Goal: Information Seeking & Learning: Learn about a topic

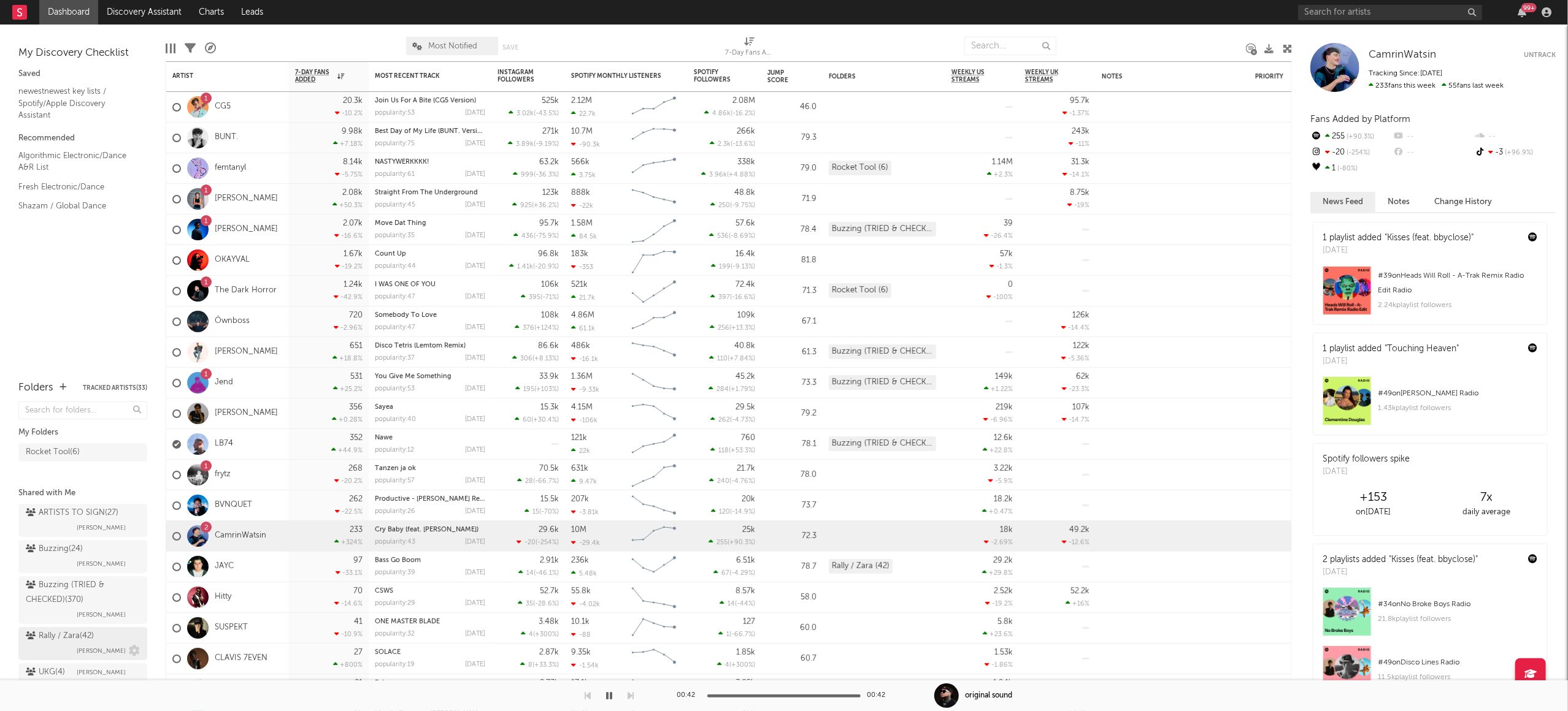
click at [73, 629] on div "Rally / Zara ( 42 )" at bounding box center [59, 636] width 68 height 15
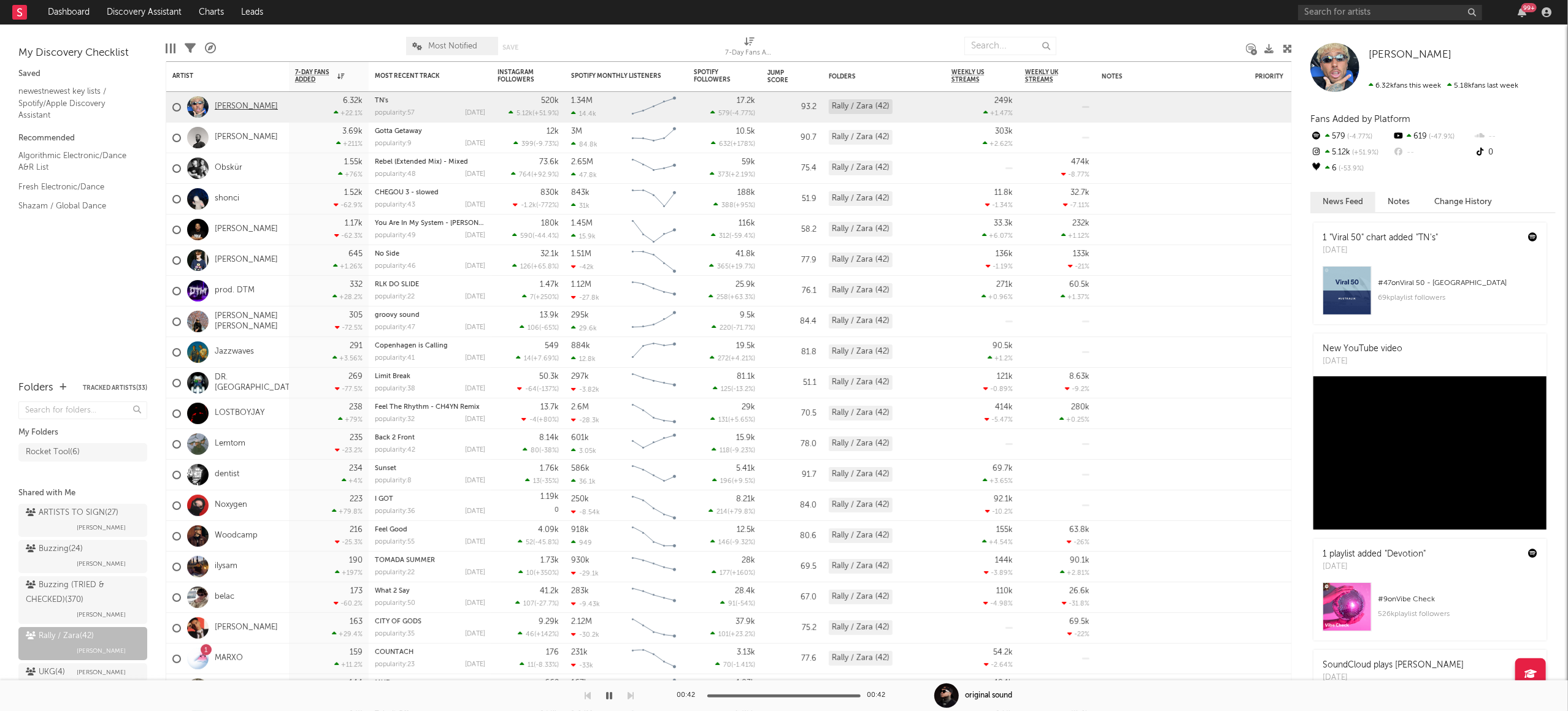
click at [231, 108] on link "[PERSON_NAME]" at bounding box center [246, 107] width 63 height 11
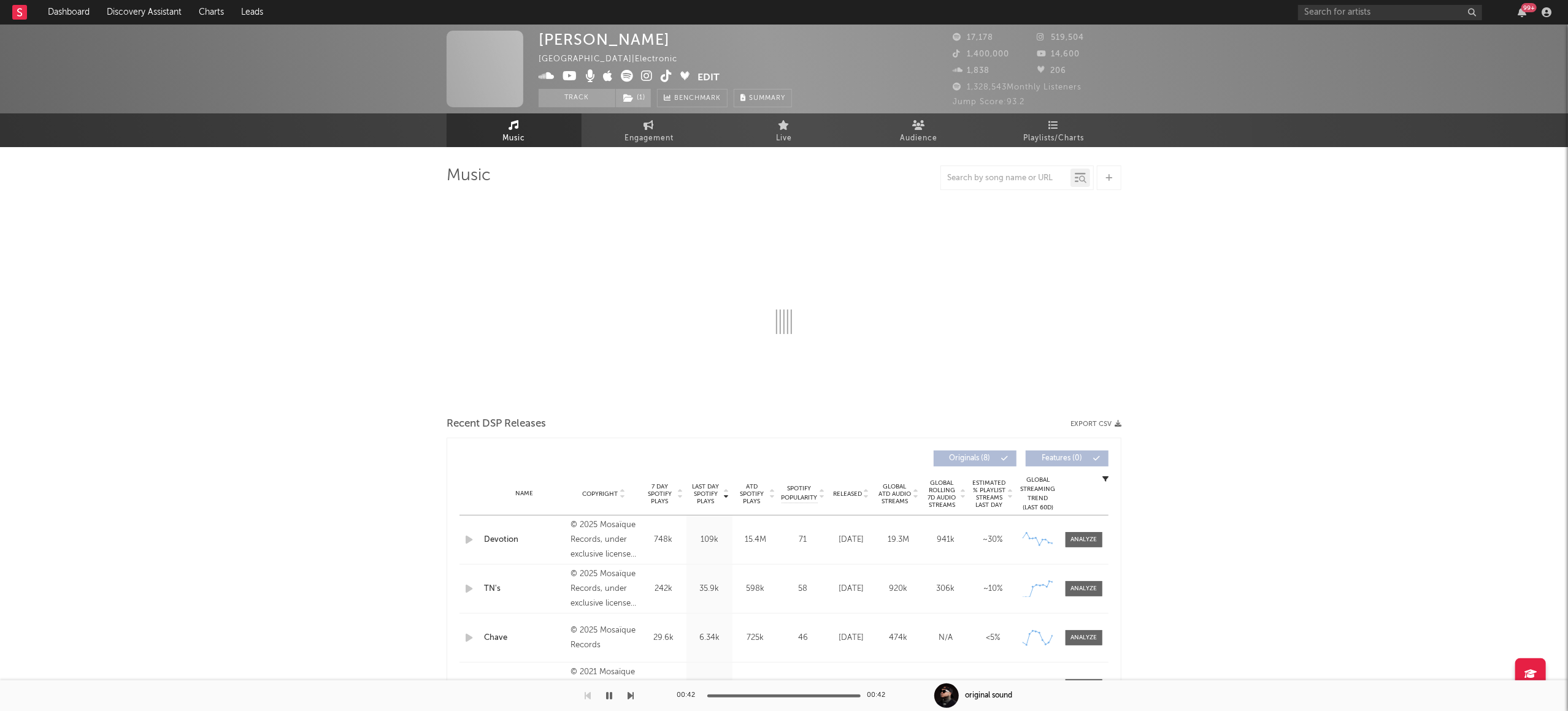
select select "6m"
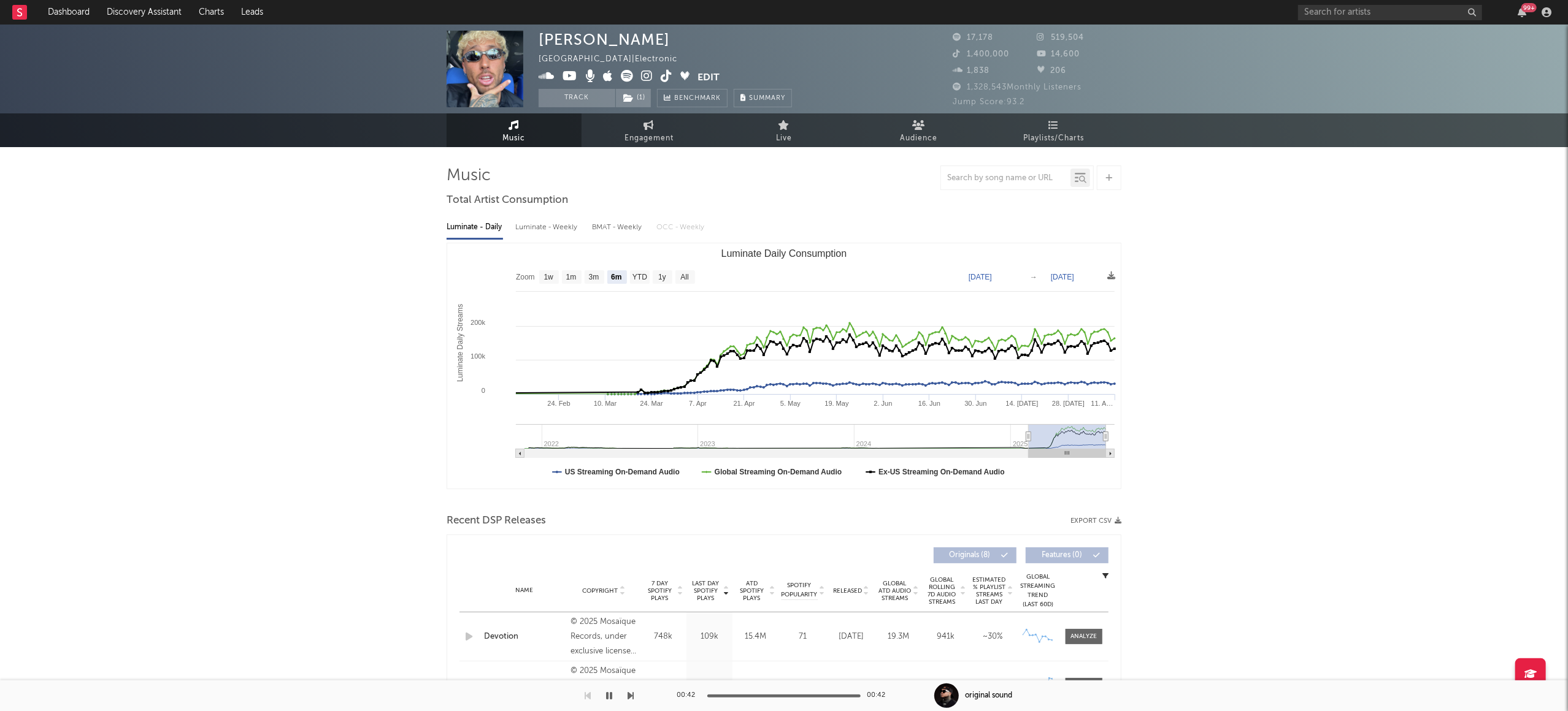
select select "6m"
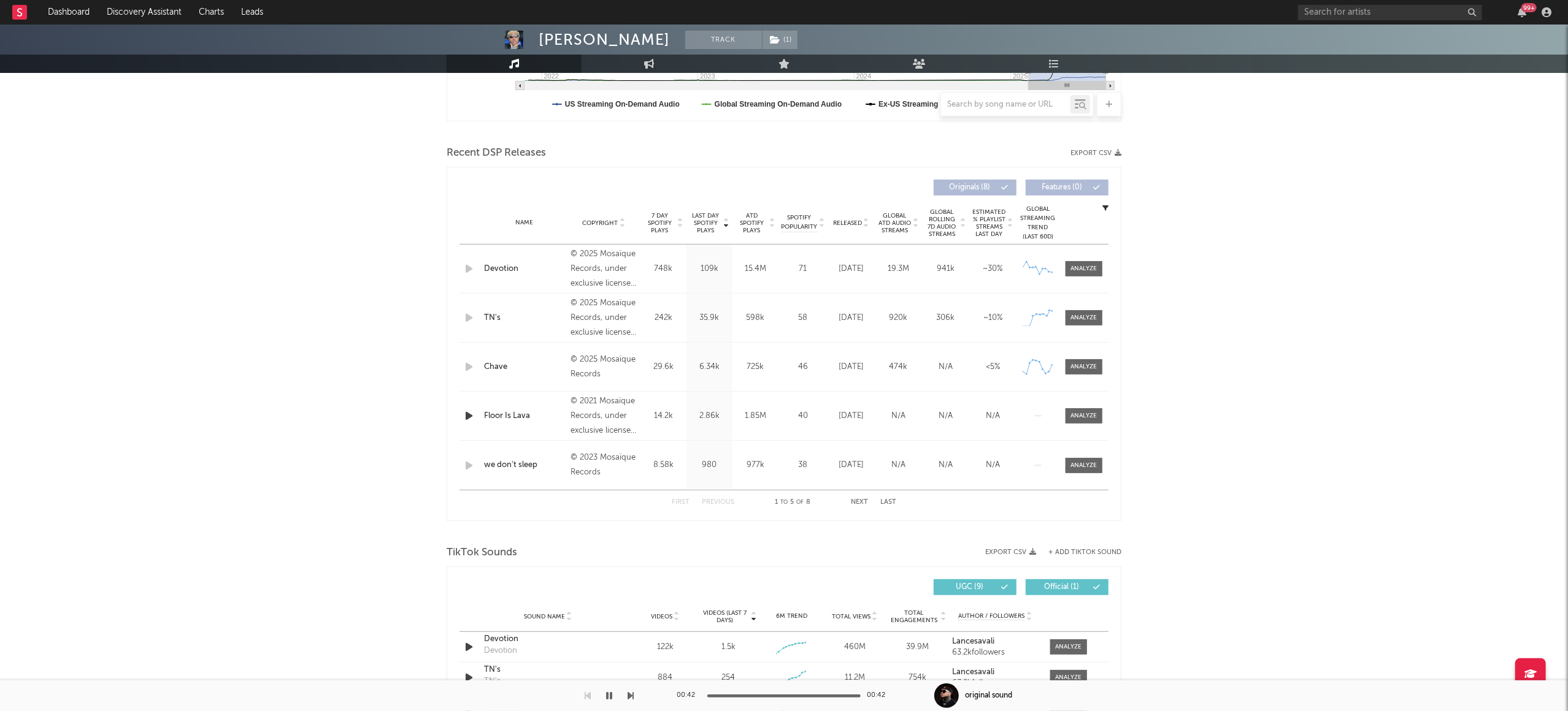
scroll to position [352, 0]
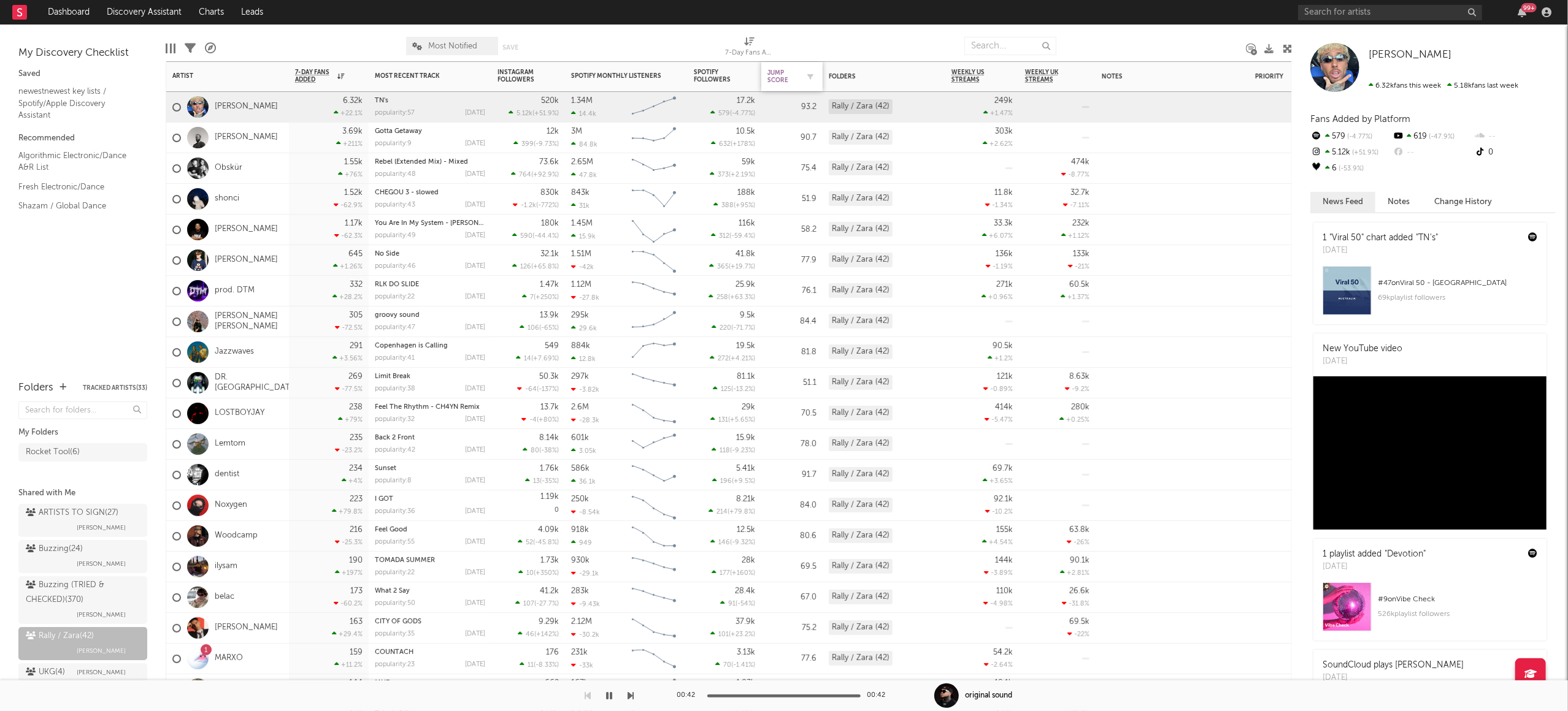
click at [794, 73] on div "Jump Score" at bounding box center [782, 76] width 30 height 15
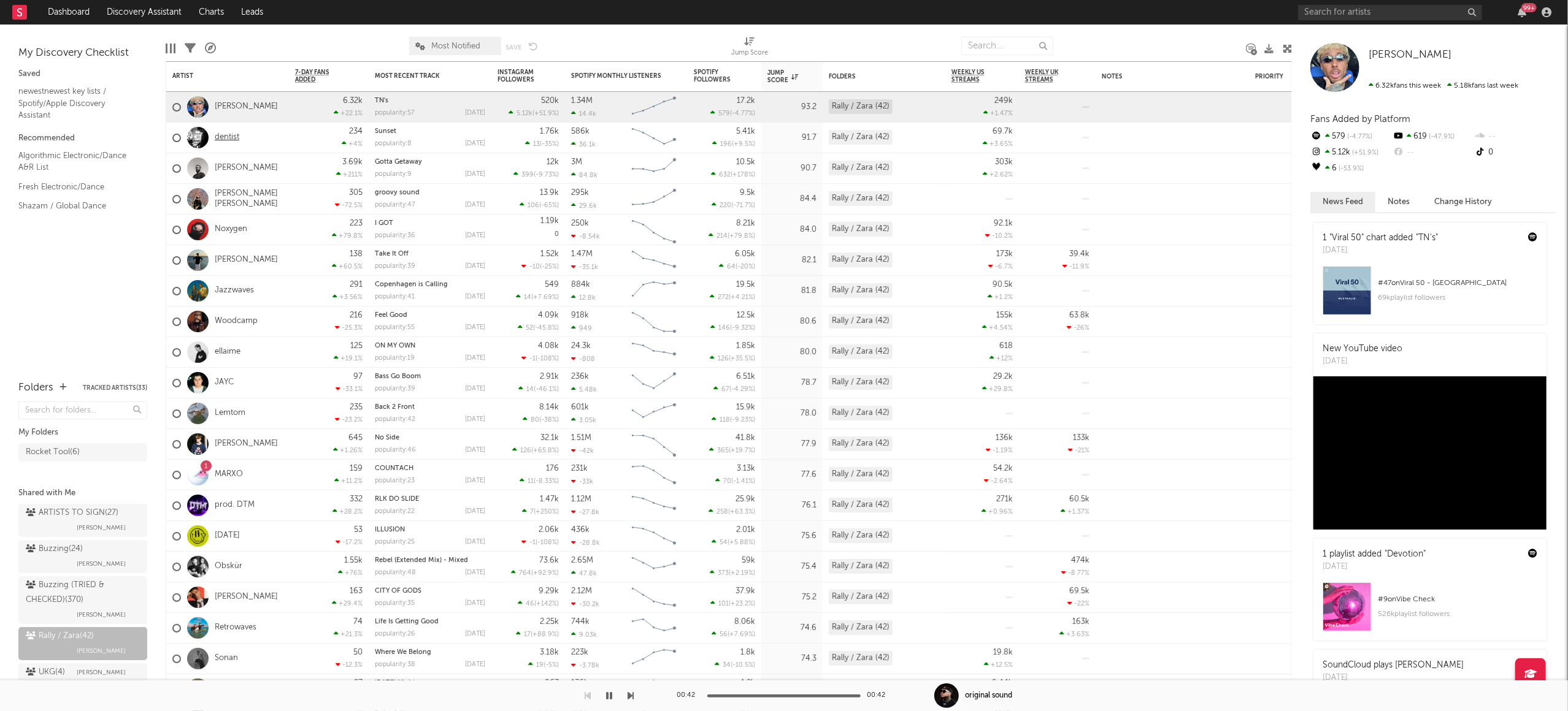
click at [229, 140] on link "dentist" at bounding box center [227, 137] width 25 height 11
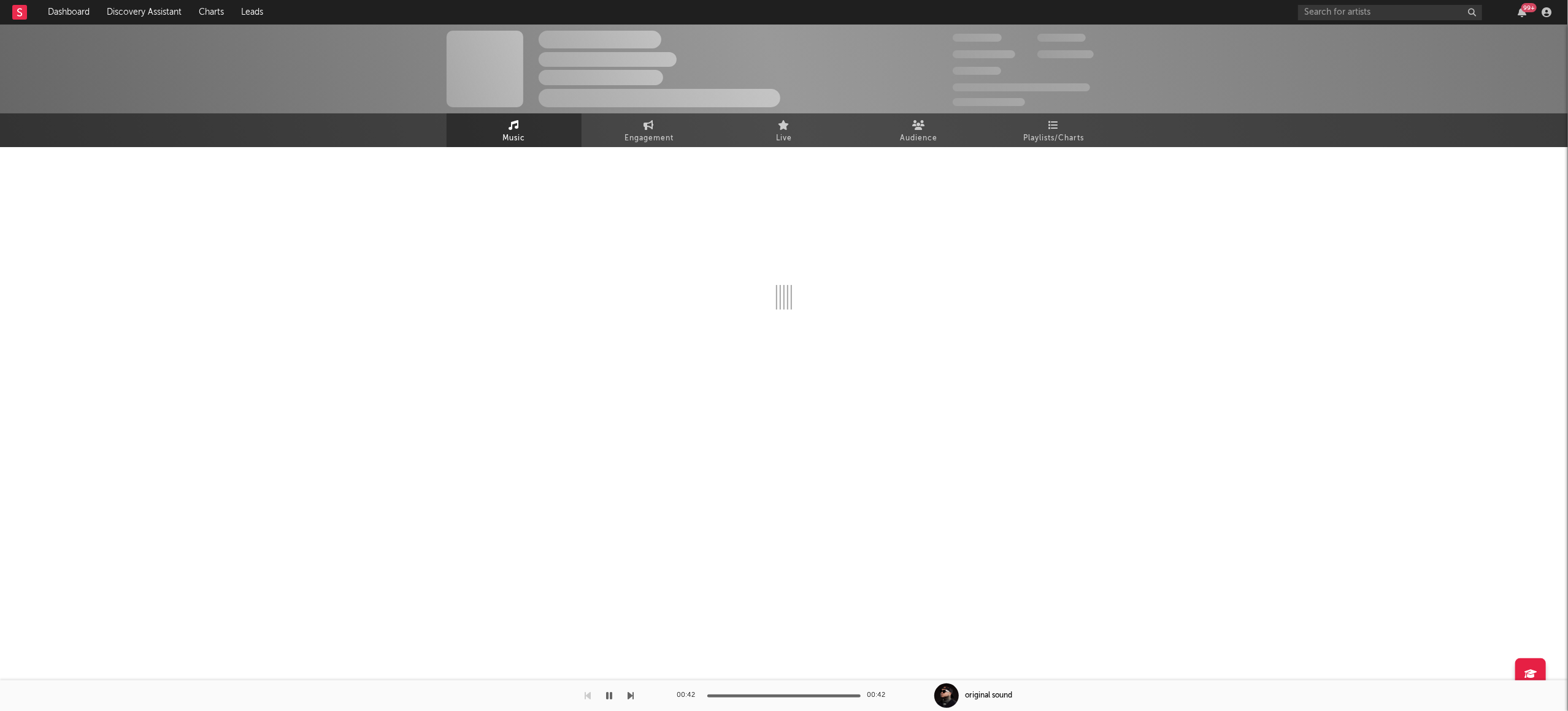
select select "6m"
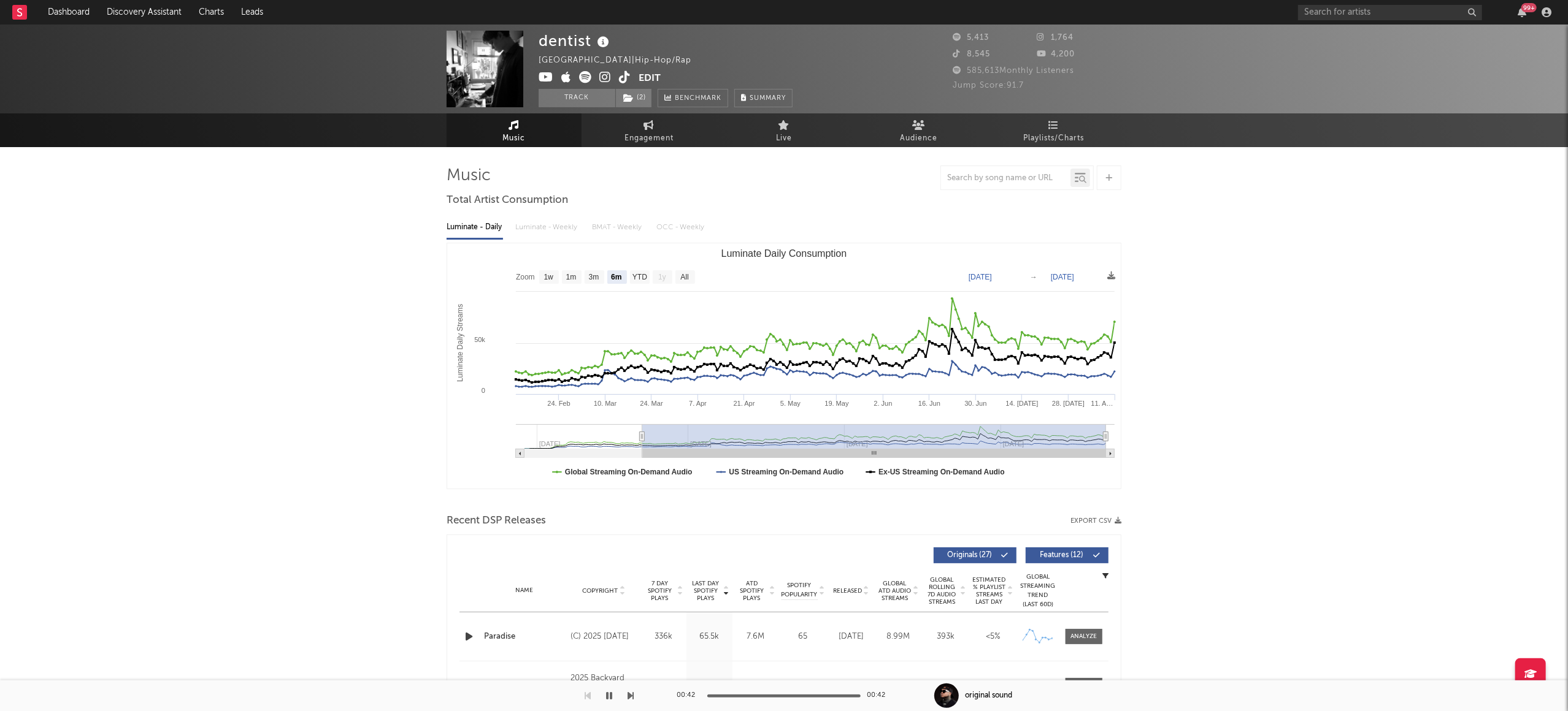
click at [19, 14] on rect at bounding box center [20, 12] width 15 height 15
